Goal: Contribute content

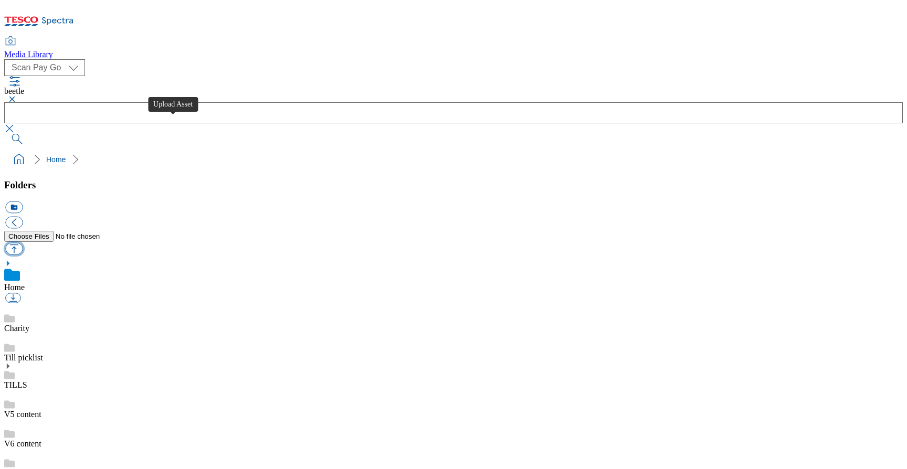
click at [23, 243] on button "button" at bounding box center [13, 249] width 17 height 12
type input "C:\fakepath\VNA_cables.png"
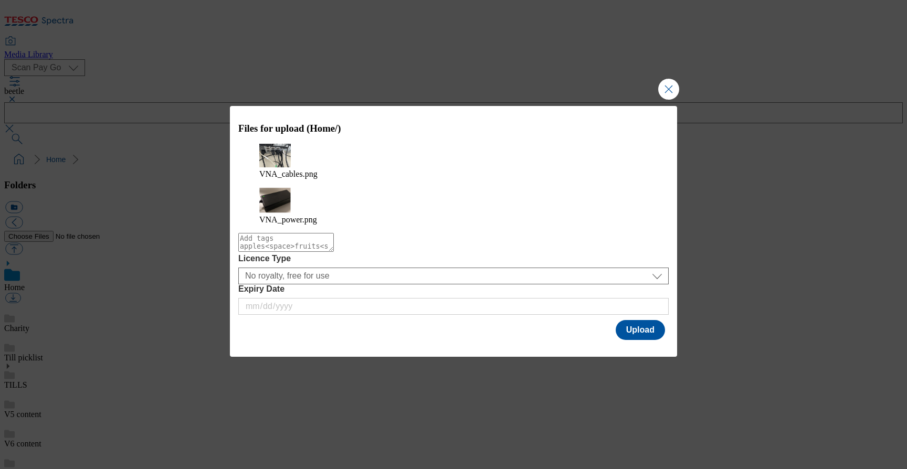
click at [293, 235] on textarea "Modal" at bounding box center [286, 242] width 96 height 19
type textarea "vna"
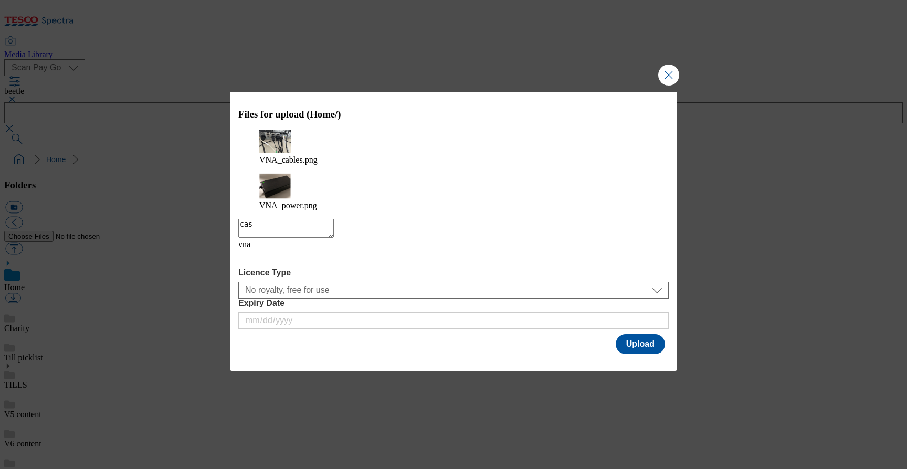
type textarea "cash"
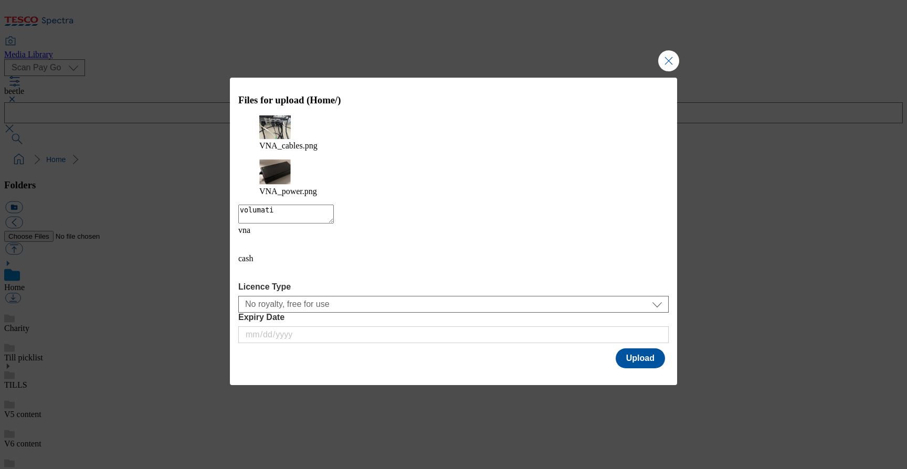
type textarea "volumatic"
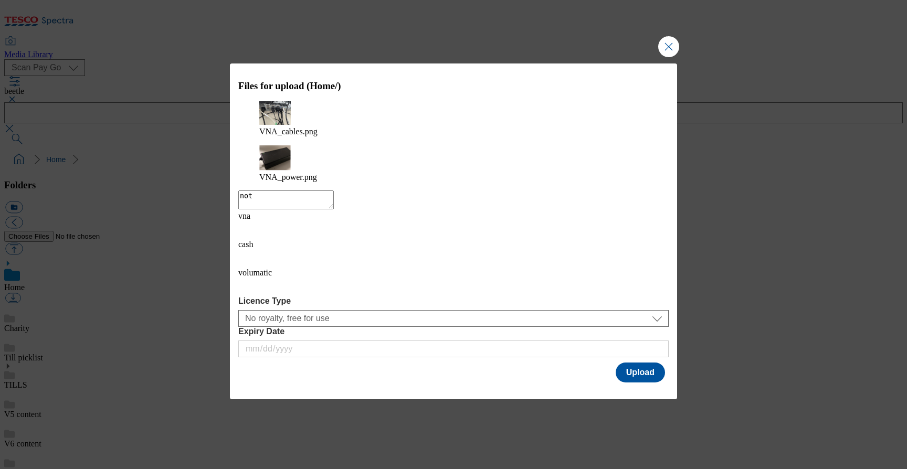
type textarea "note"
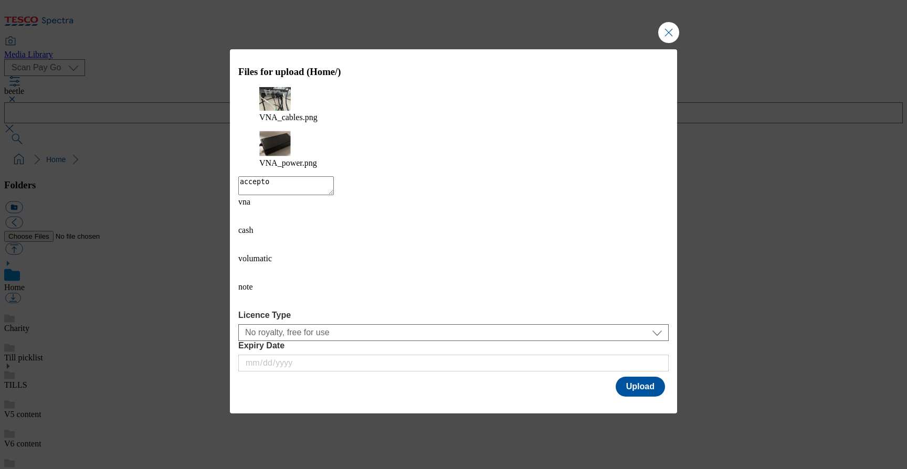
type textarea "acceptor"
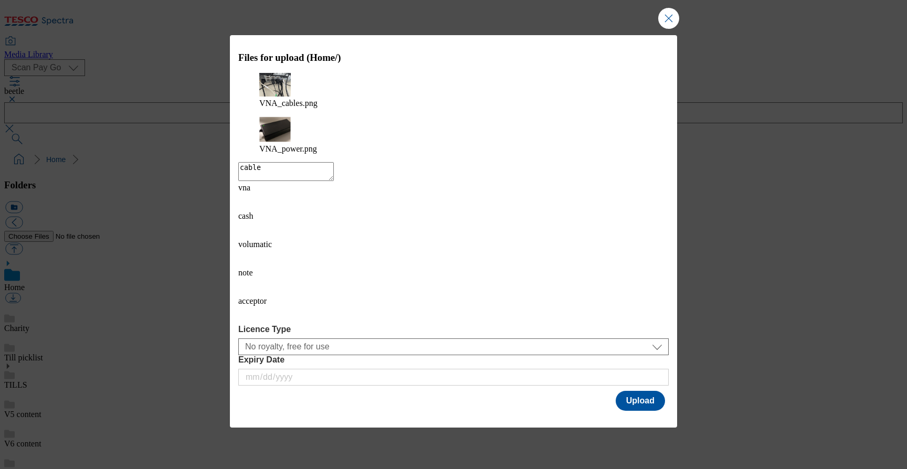
type textarea "cables"
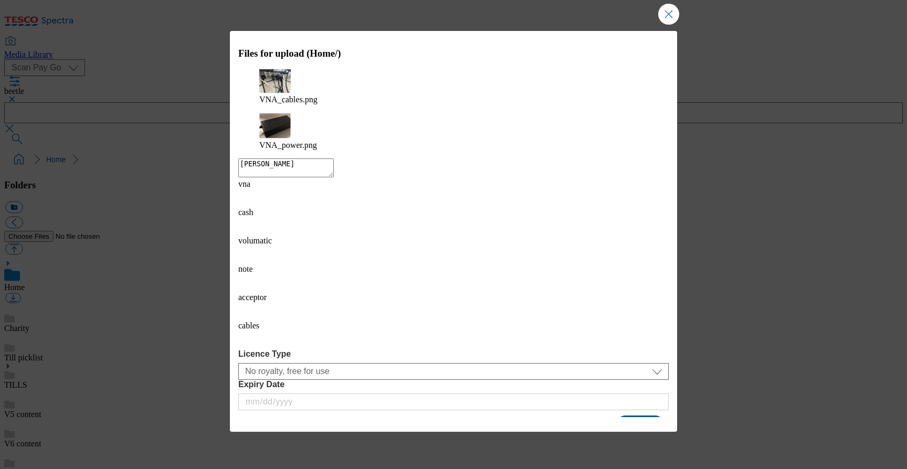
type textarea "power"
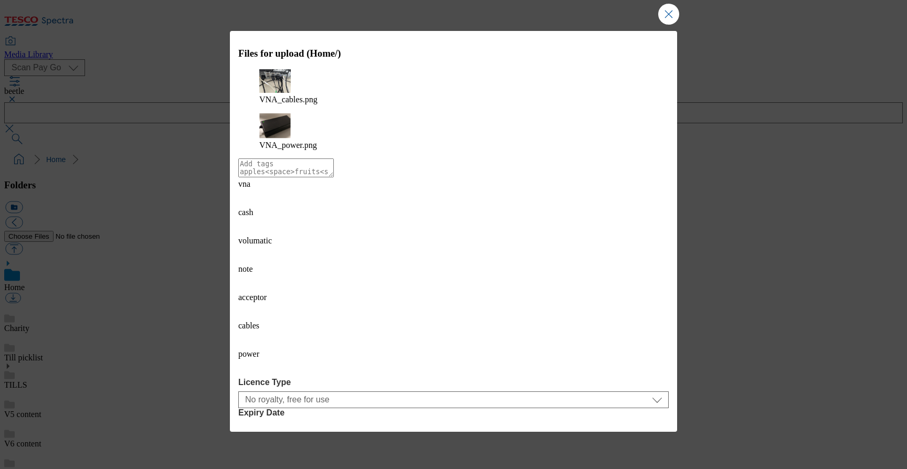
click at [638, 444] on button "Upload" at bounding box center [640, 454] width 49 height 20
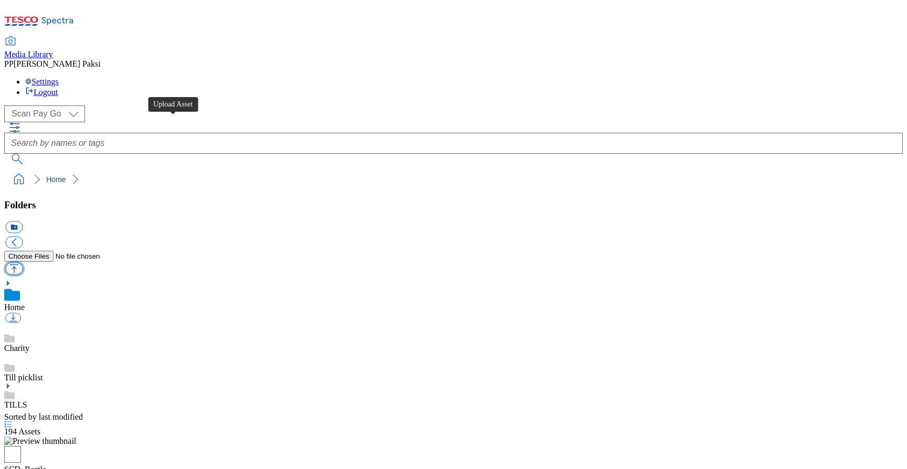
click at [23, 263] on button "button" at bounding box center [13, 269] width 17 height 12
type input "C:\fakepath\VNA_cables.png"
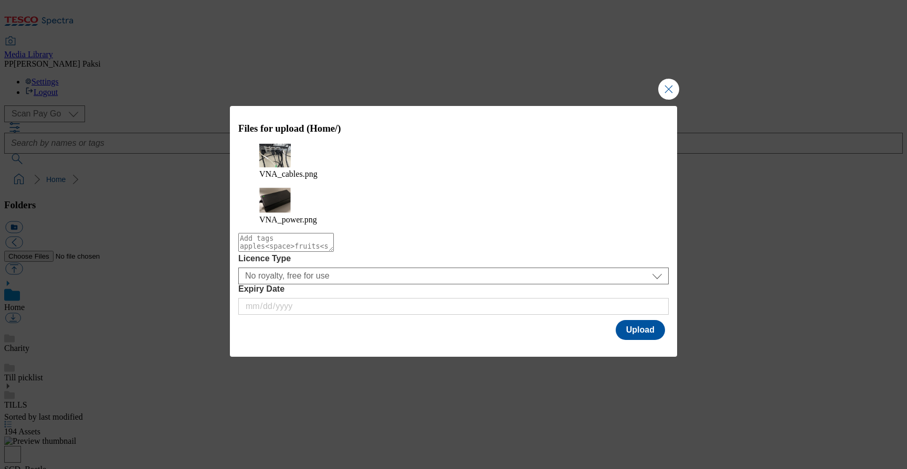
click at [334, 233] on textarea "Modal" at bounding box center [286, 242] width 96 height 19
type textarea "vna"
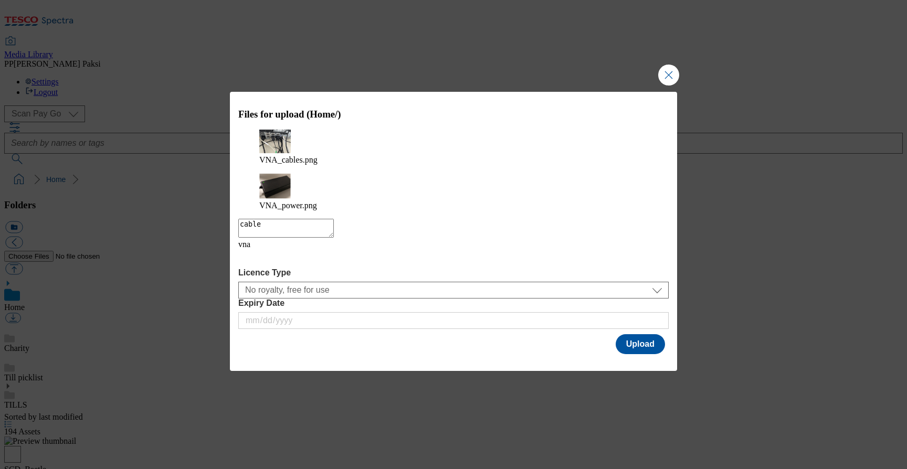
type textarea "cables"
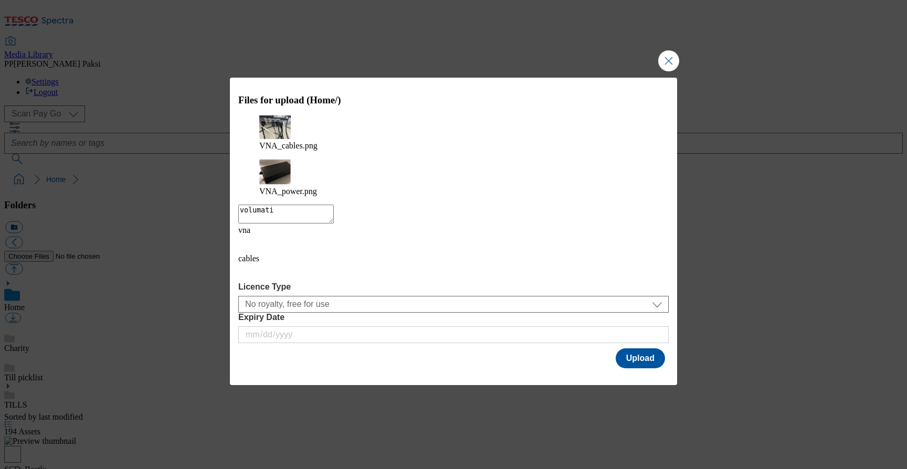
type textarea "volumatic"
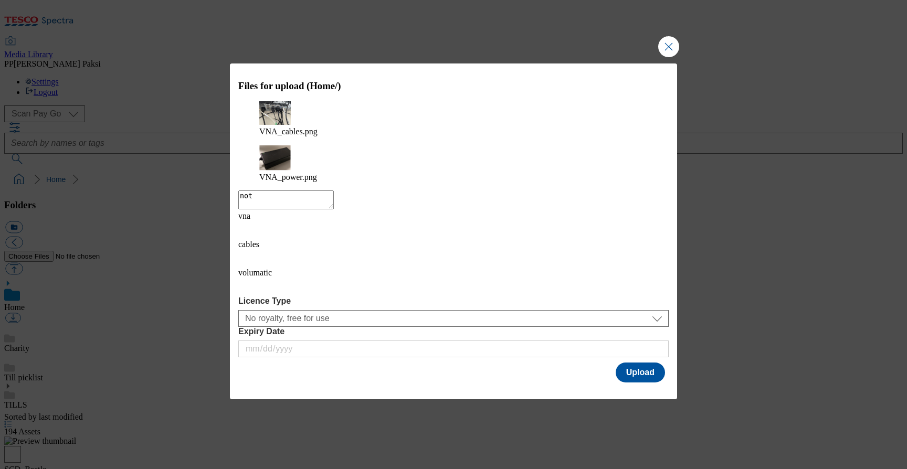
type textarea "note"
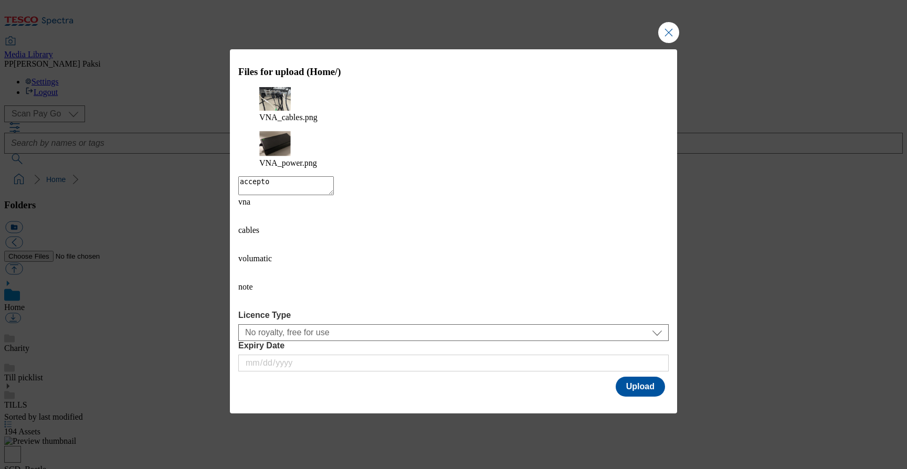
type textarea "acceptor"
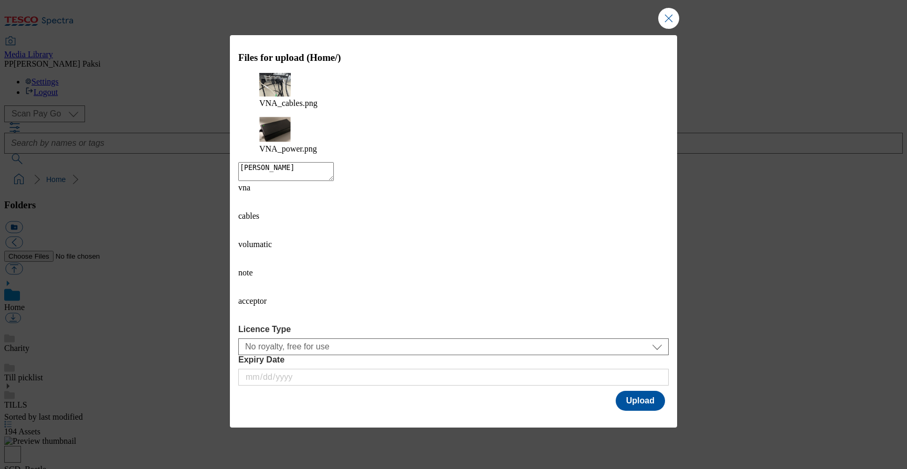
type textarea "power"
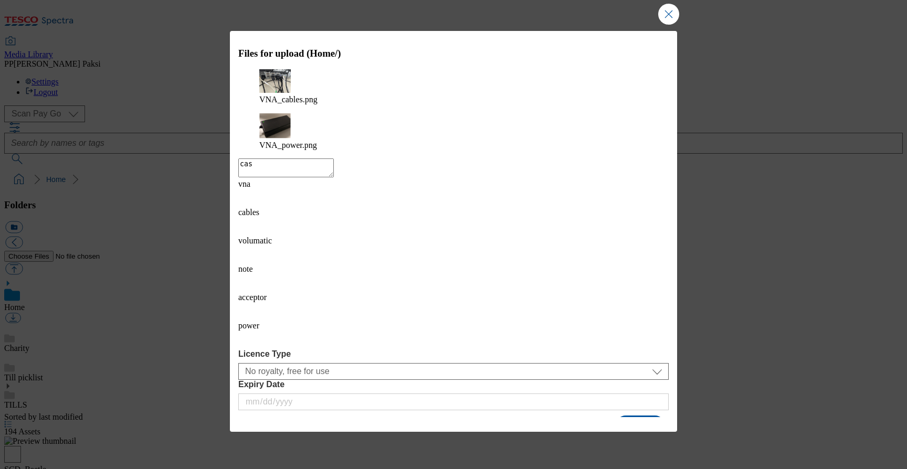
type textarea "cash"
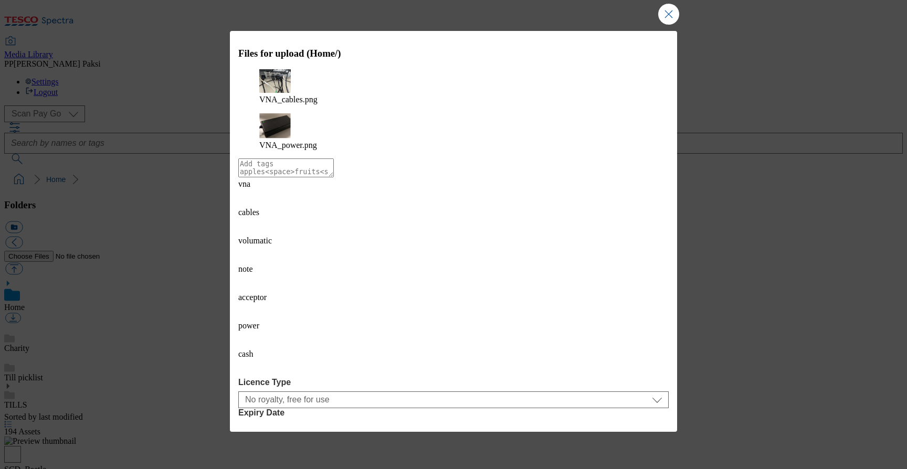
click at [641, 444] on button "Upload" at bounding box center [640, 454] width 49 height 20
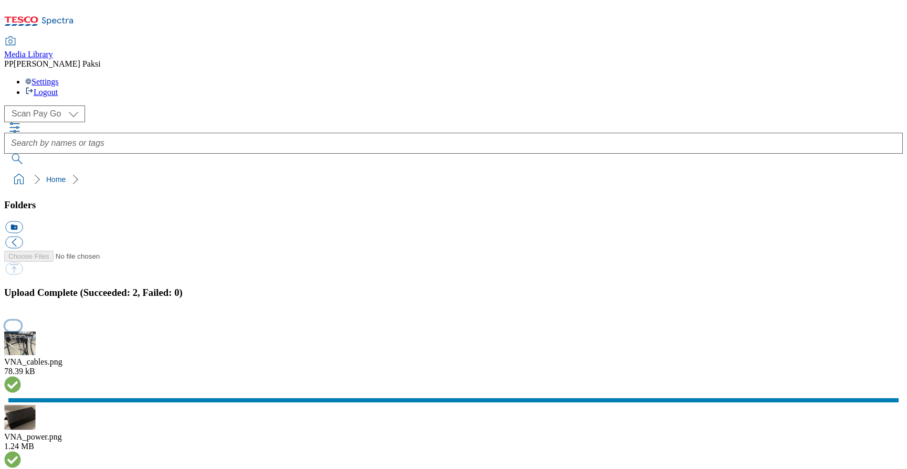
click at [21, 321] on button "button" at bounding box center [13, 326] width 16 height 10
